Goal: Task Accomplishment & Management: Manage account settings

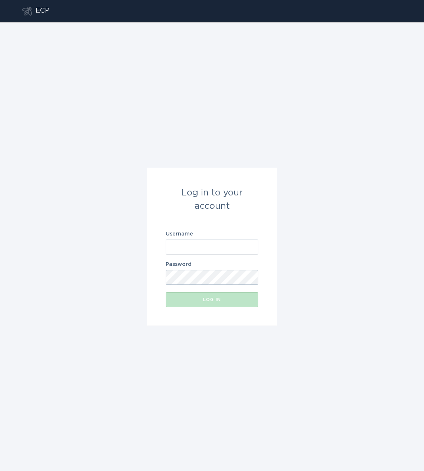
type input "[PERSON_NAME][EMAIL_ADDRESS][DOMAIN_NAME]"
click at [212, 304] on button "Log in" at bounding box center [212, 299] width 93 height 15
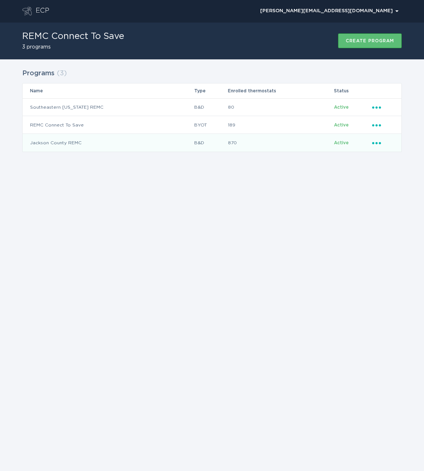
click at [373, 145] on div "Ellipsis" at bounding box center [383, 143] width 22 height 8
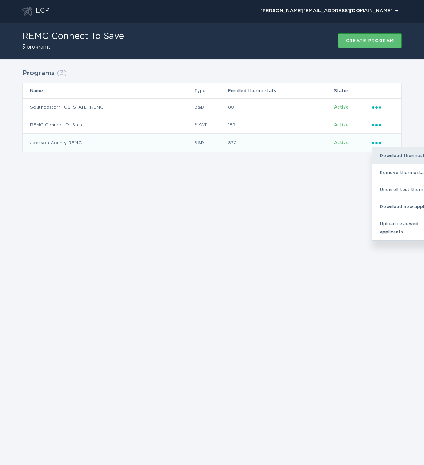
click at [384, 158] on div "Download thermostats list" at bounding box center [410, 155] width 77 height 17
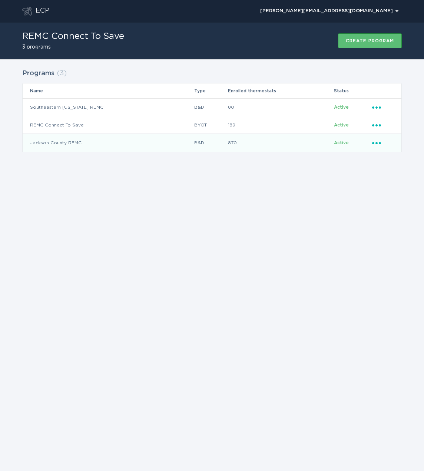
click at [374, 142] on icon "Popover menu" at bounding box center [376, 143] width 9 height 2
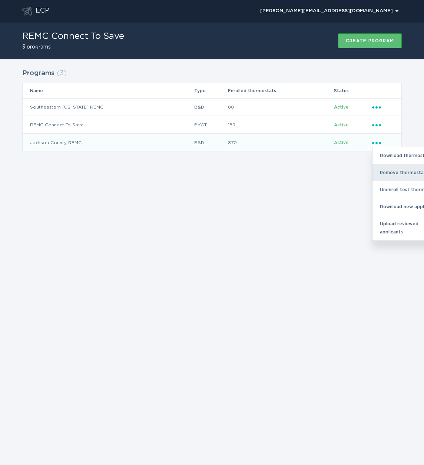
click at [392, 171] on div "Remove thermostat" at bounding box center [410, 172] width 77 height 17
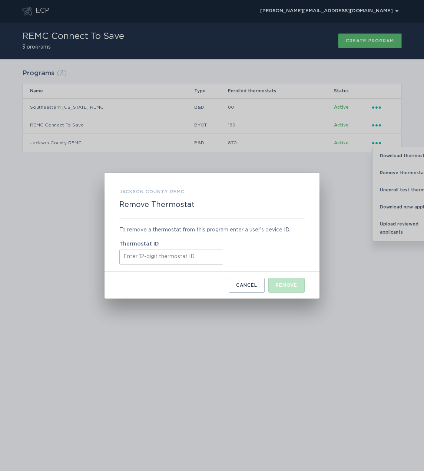
paste input "415562141610"
type input "415562141610"
click at [274, 285] on button "Remove" at bounding box center [286, 285] width 36 height 15
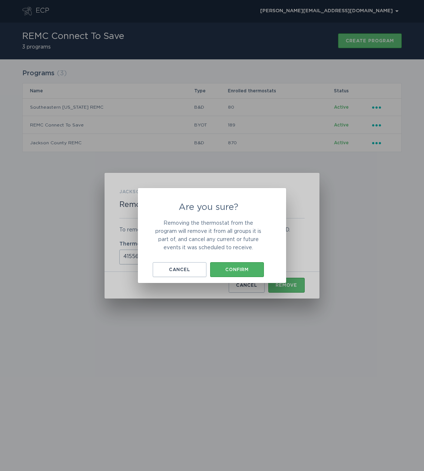
click at [240, 272] on button "Confirm" at bounding box center [237, 269] width 54 height 15
